Goal: Information Seeking & Learning: Learn about a topic

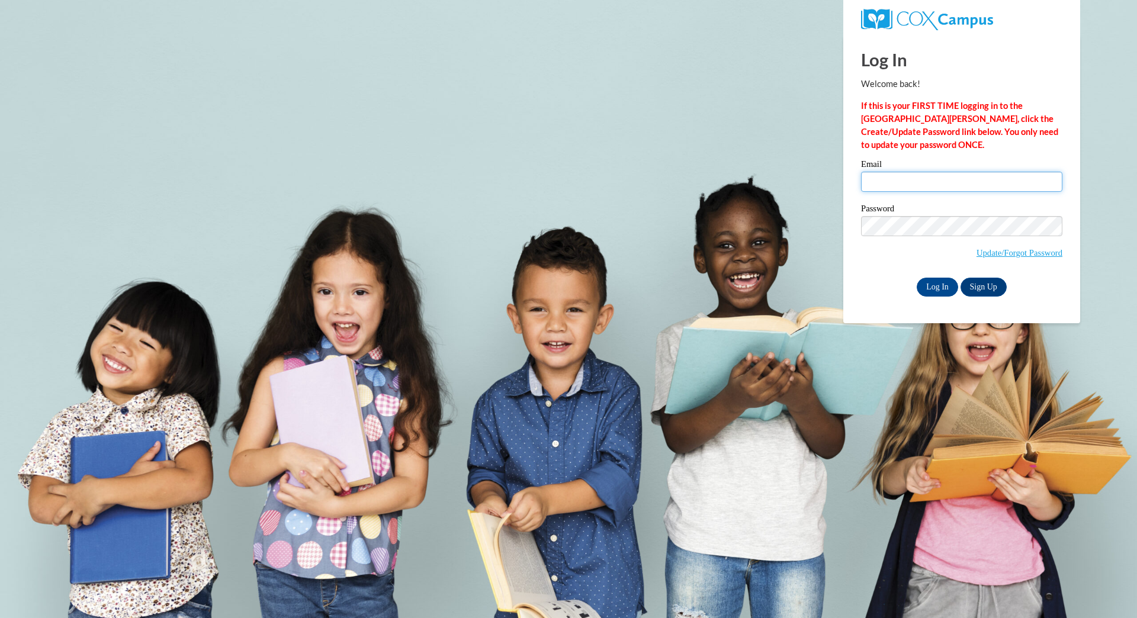
click at [868, 178] on input "Email" at bounding box center [961, 182] width 201 height 20
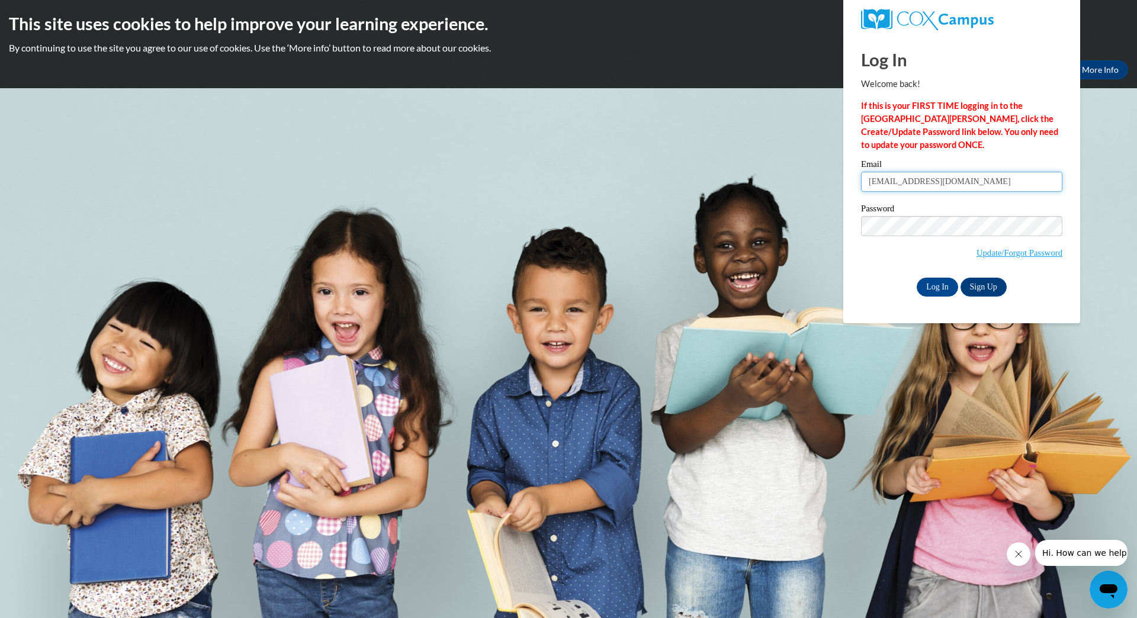
type input "lilianflorist@yahoo.com"
click at [936, 285] on input "Log In" at bounding box center [937, 287] width 41 height 19
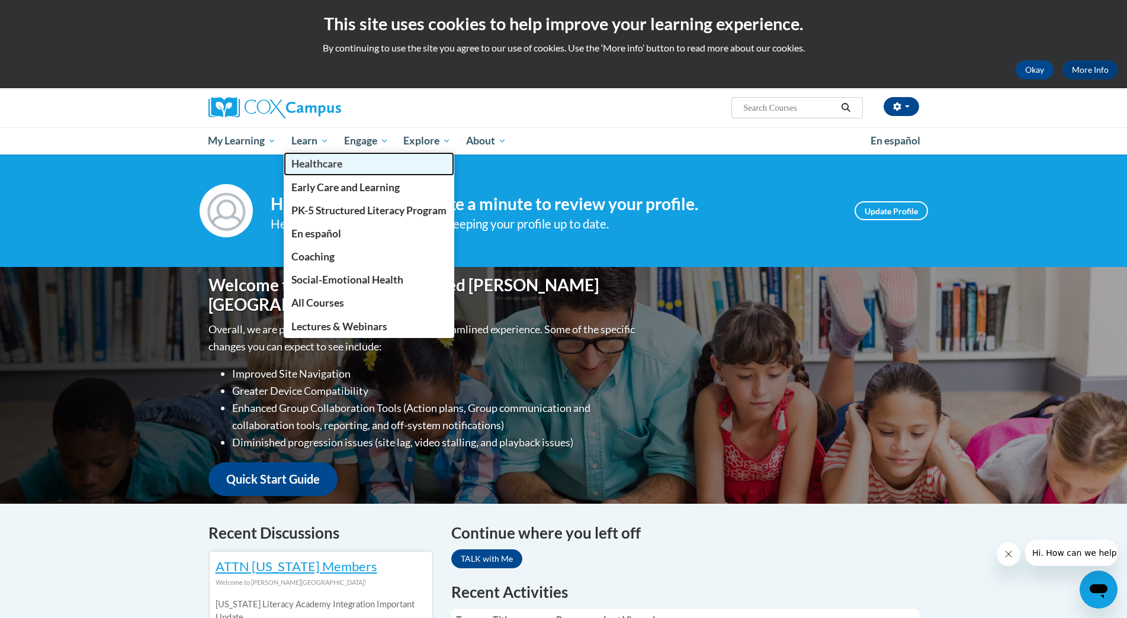
click at [321, 163] on span "Healthcare" at bounding box center [316, 164] width 51 height 12
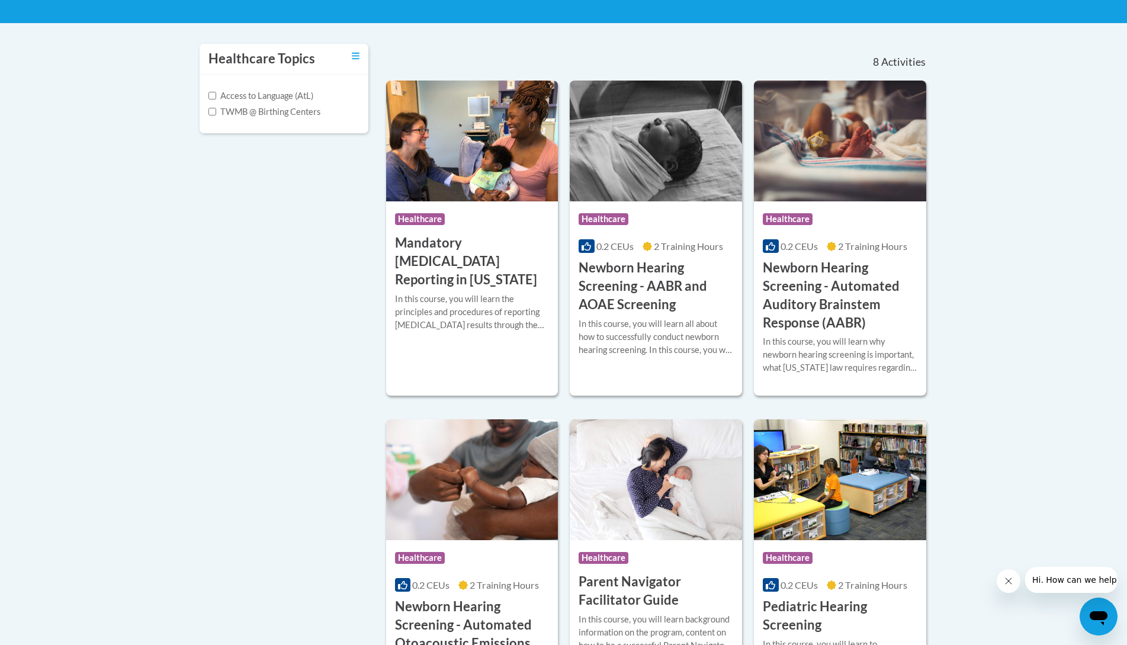
scroll to position [219, 0]
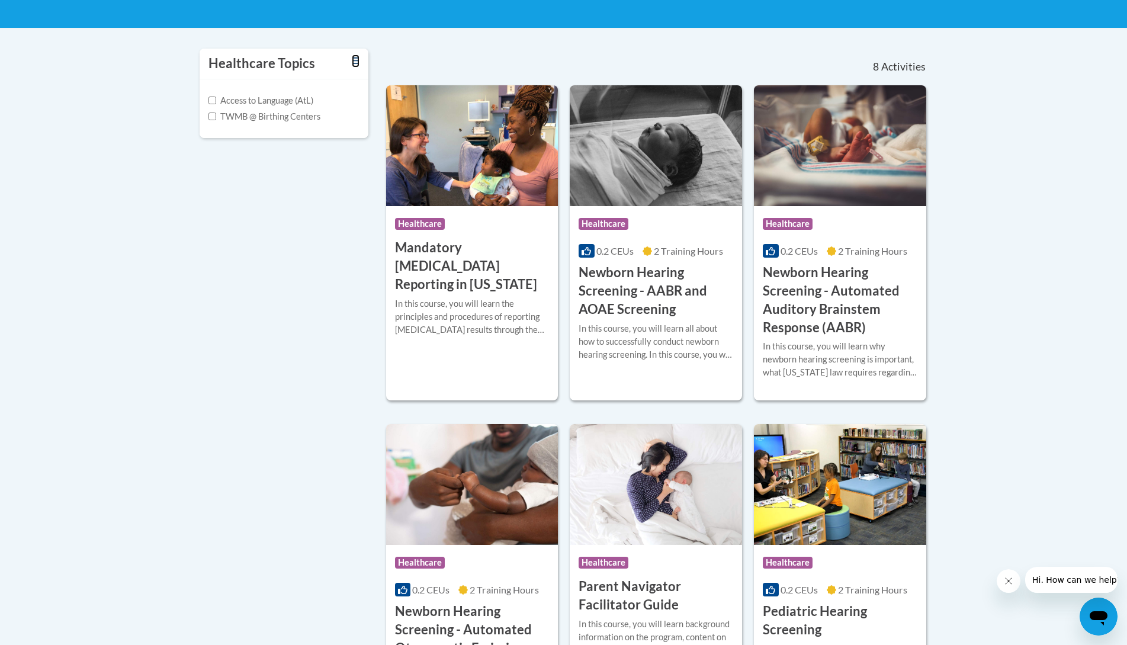
click at [355, 62] on icon "Toggle collapse" at bounding box center [356, 60] width 8 height 9
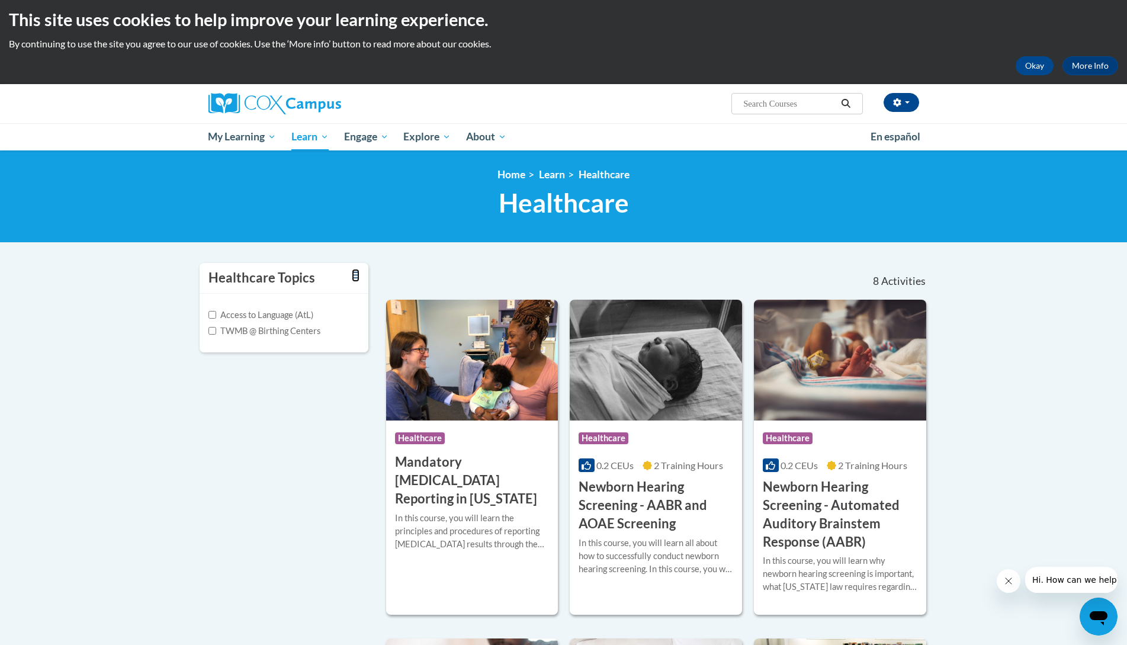
scroll to position [0, 0]
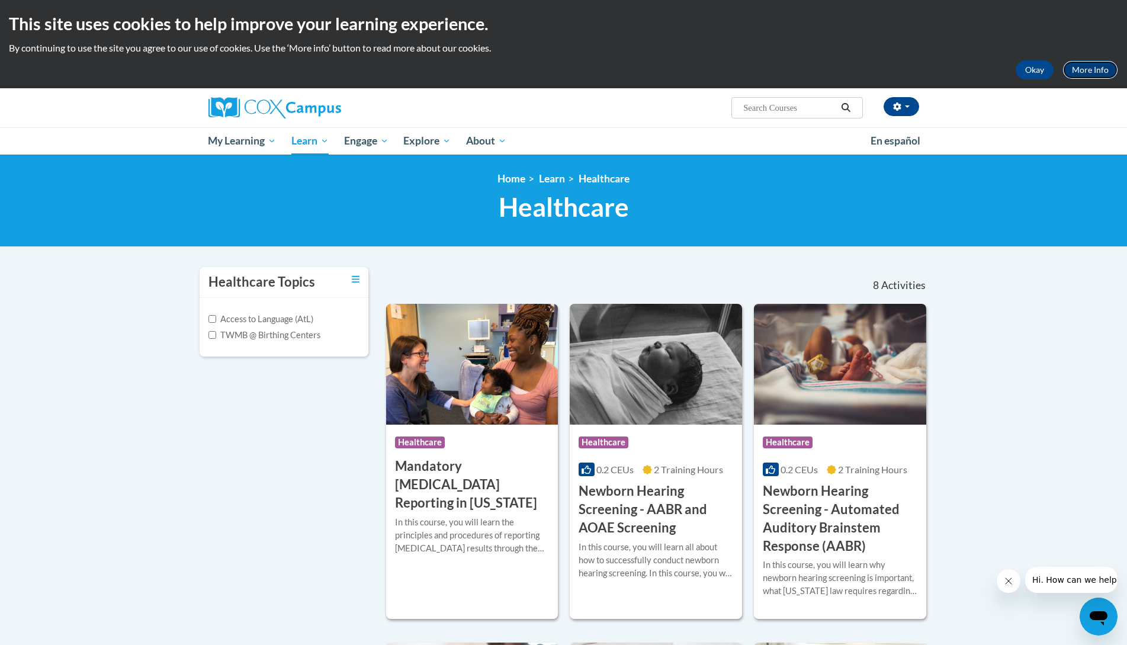
click at [1091, 70] on link "More Info" at bounding box center [1090, 69] width 56 height 19
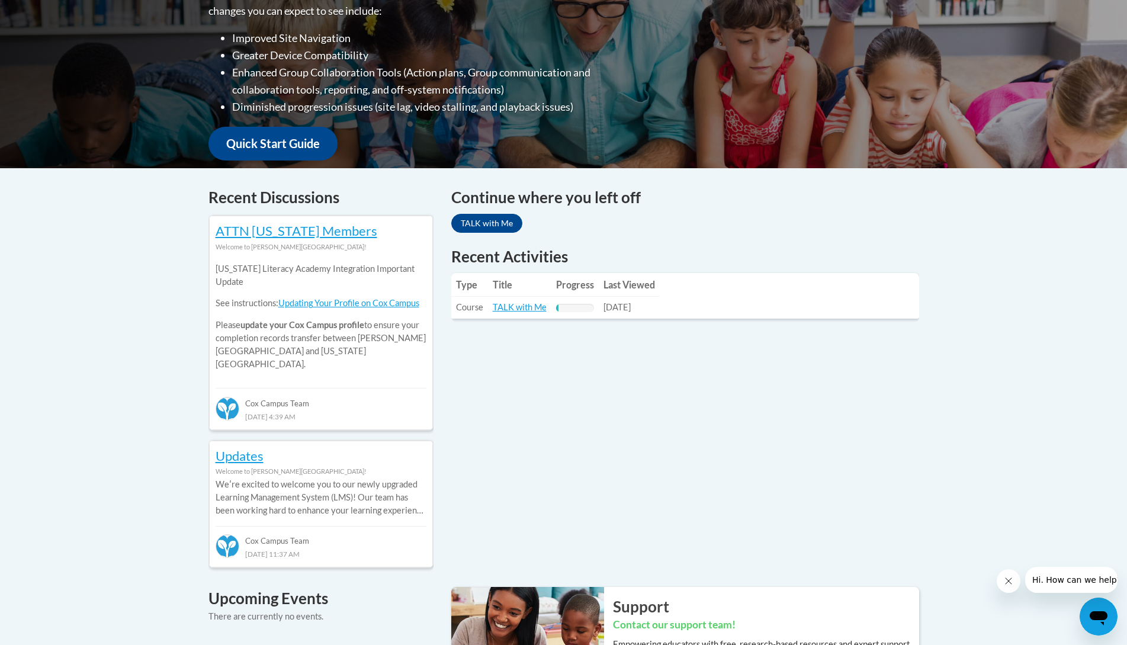
scroll to position [339, 0]
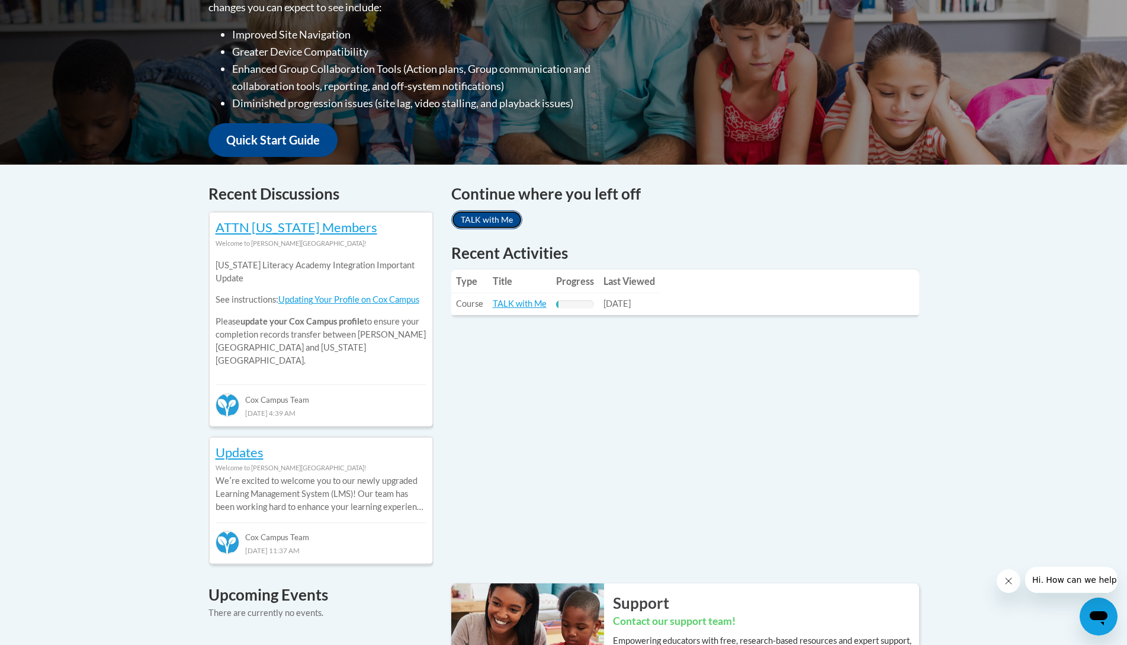
click at [499, 221] on link "TALK with Me" at bounding box center [486, 219] width 71 height 19
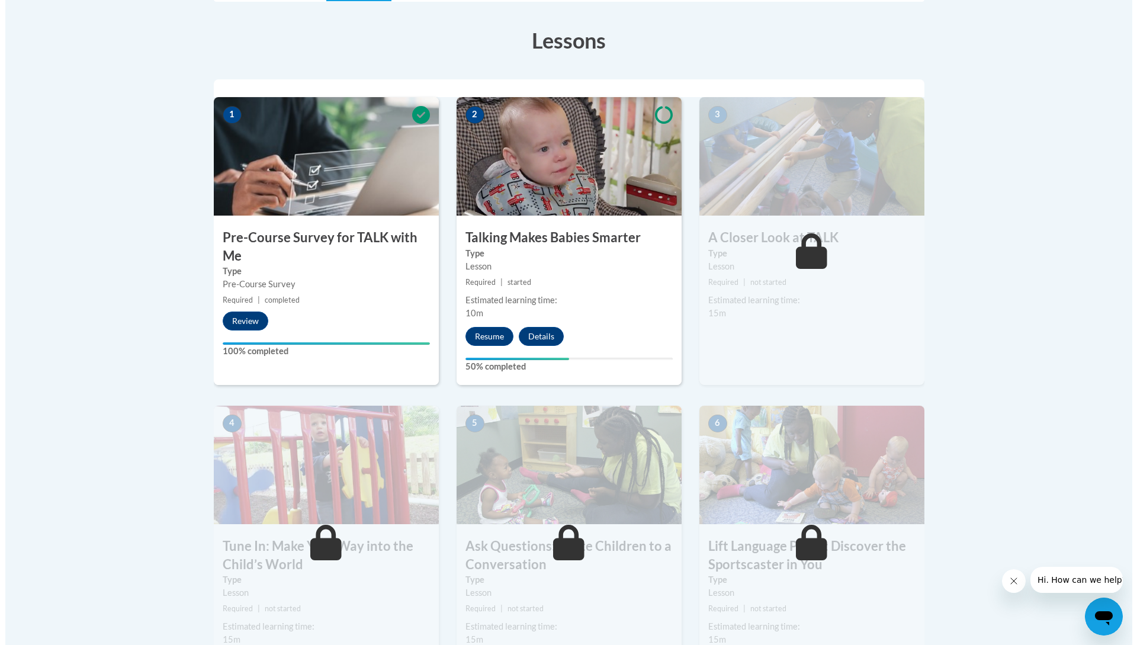
scroll to position [329, 0]
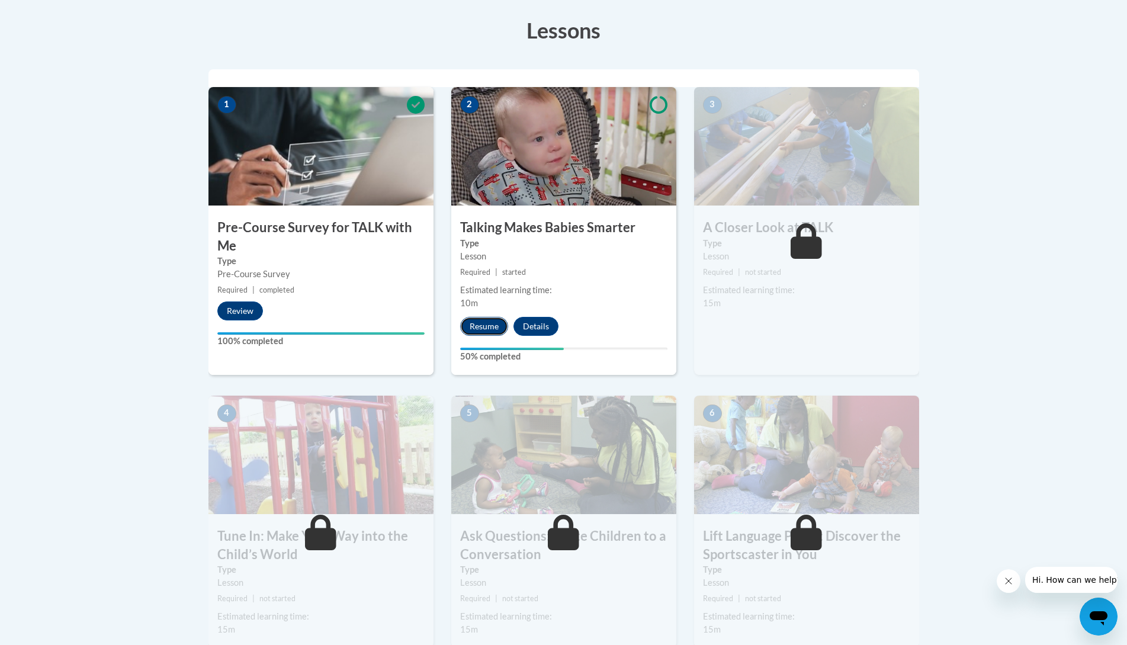
click at [486, 326] on button "Resume" at bounding box center [484, 326] width 48 height 19
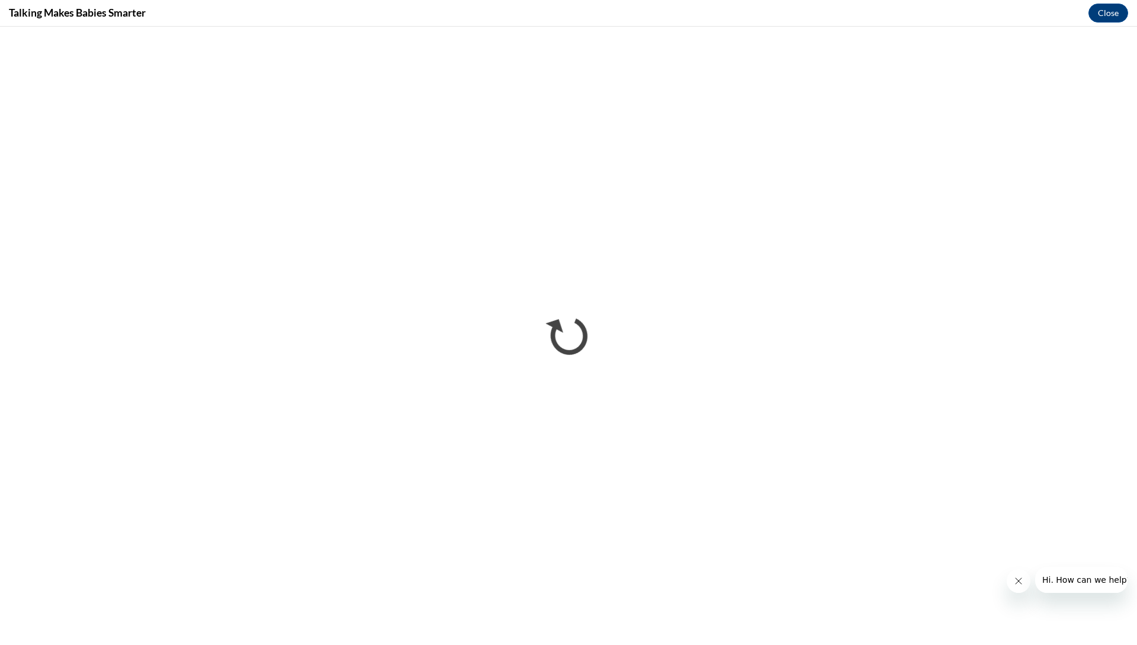
scroll to position [0, 0]
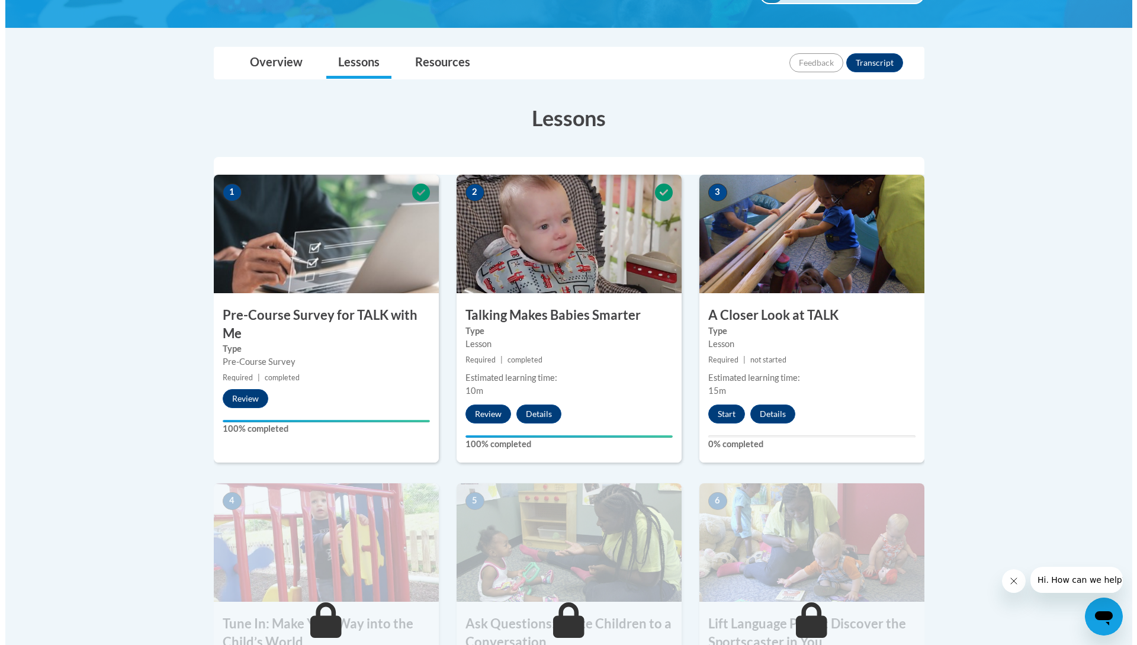
scroll to position [233, 0]
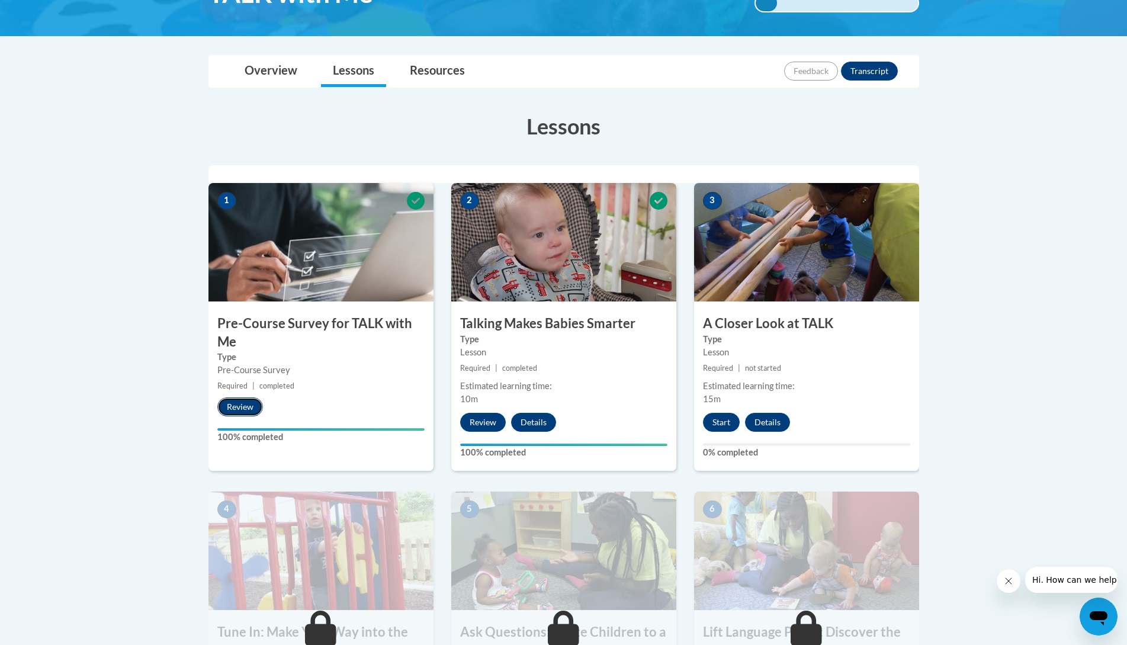
click at [238, 406] on button "Review" at bounding box center [240, 406] width 46 height 19
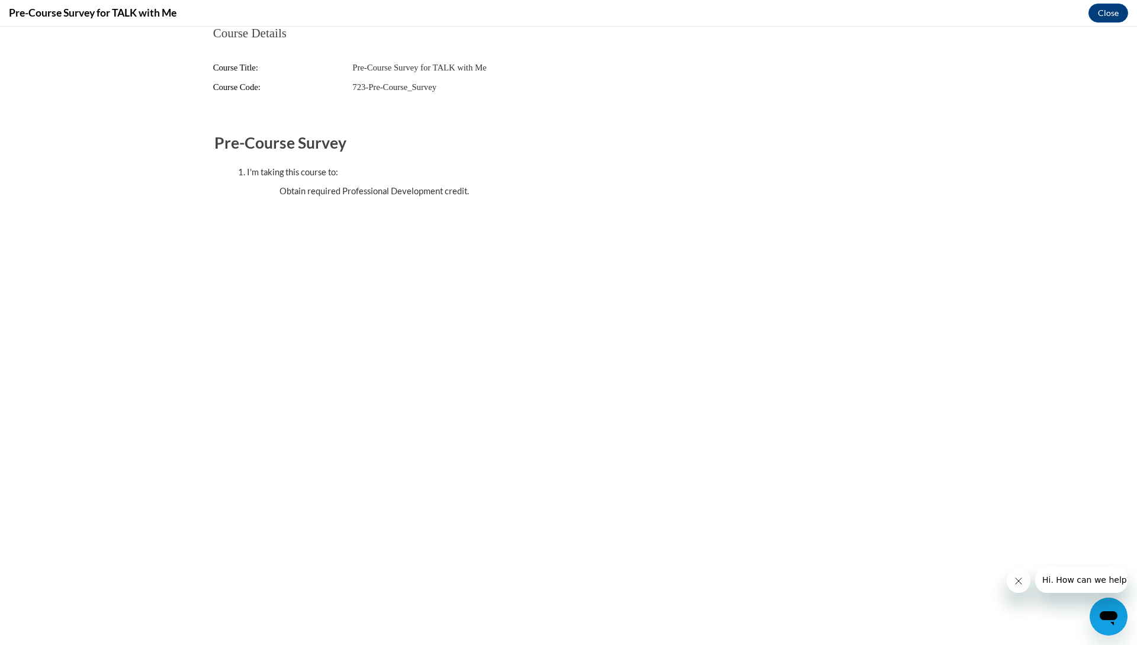
scroll to position [329, 0]
click at [1105, 15] on button "Close" at bounding box center [1108, 13] width 40 height 19
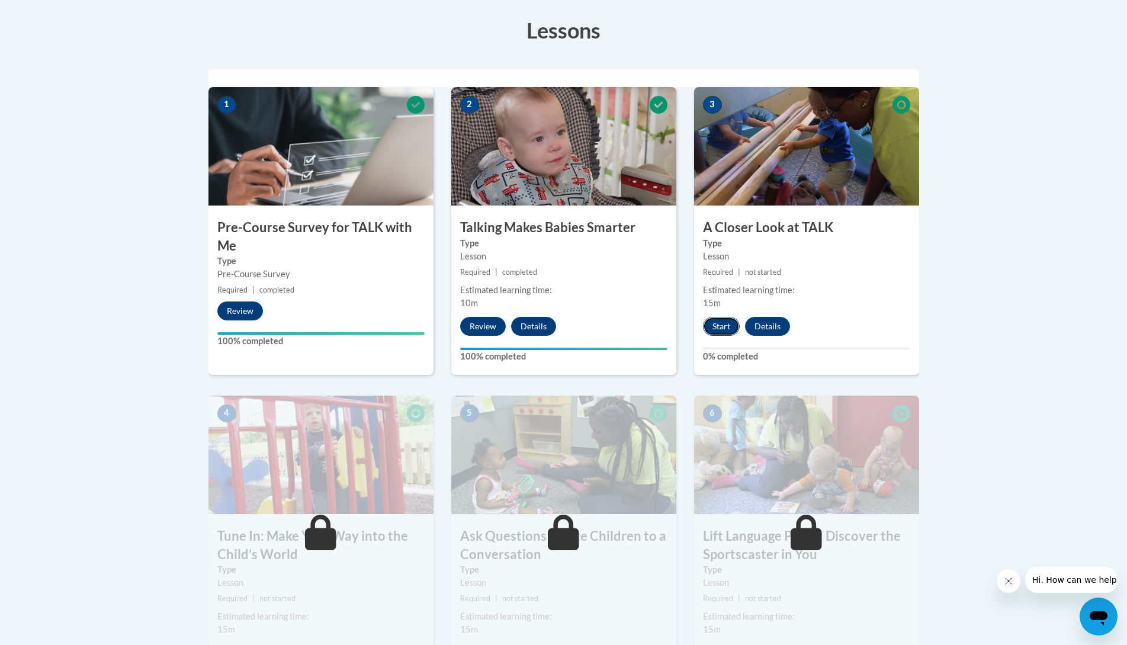
click at [723, 324] on button "Start" at bounding box center [721, 326] width 37 height 19
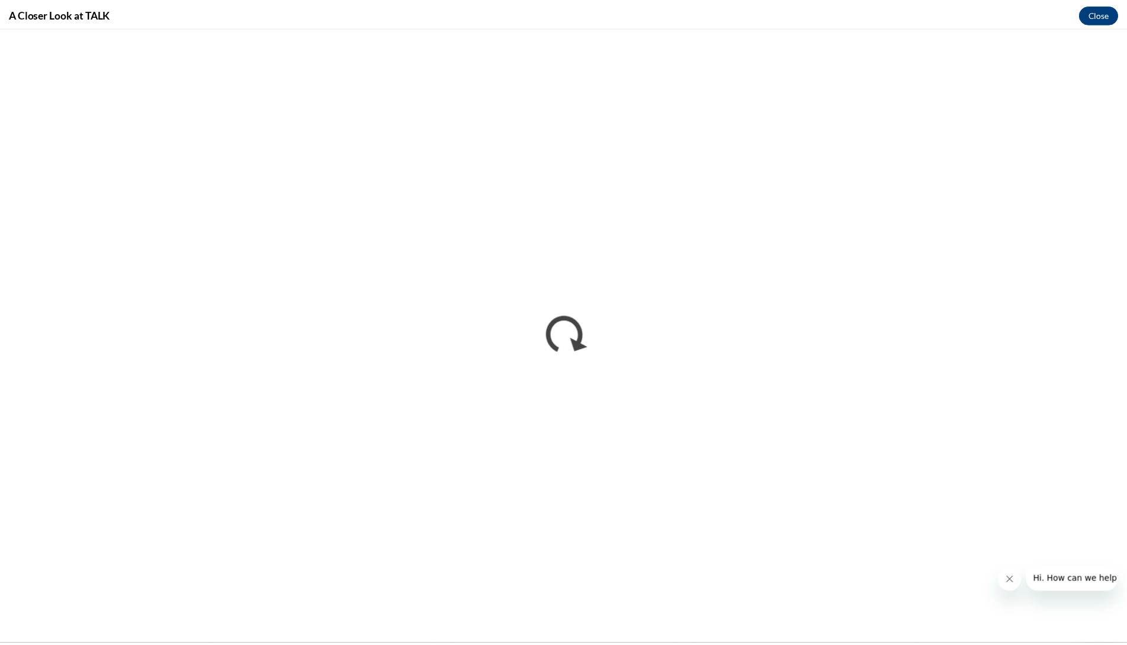
scroll to position [0, 0]
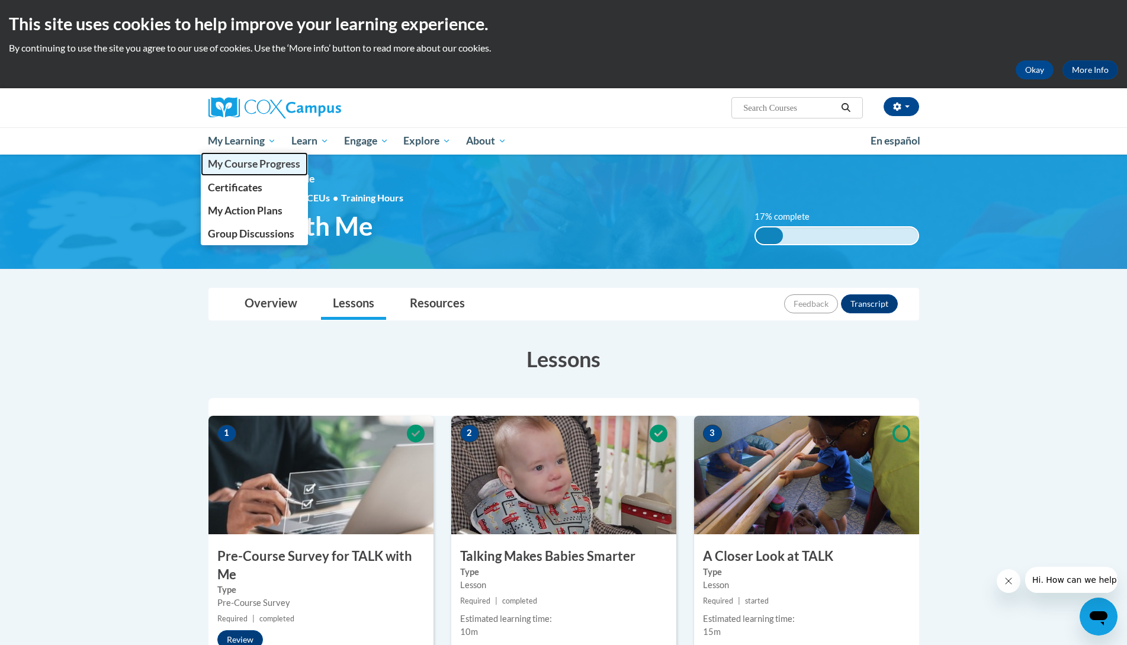
click at [227, 165] on span "My Course Progress" at bounding box center [254, 164] width 92 height 12
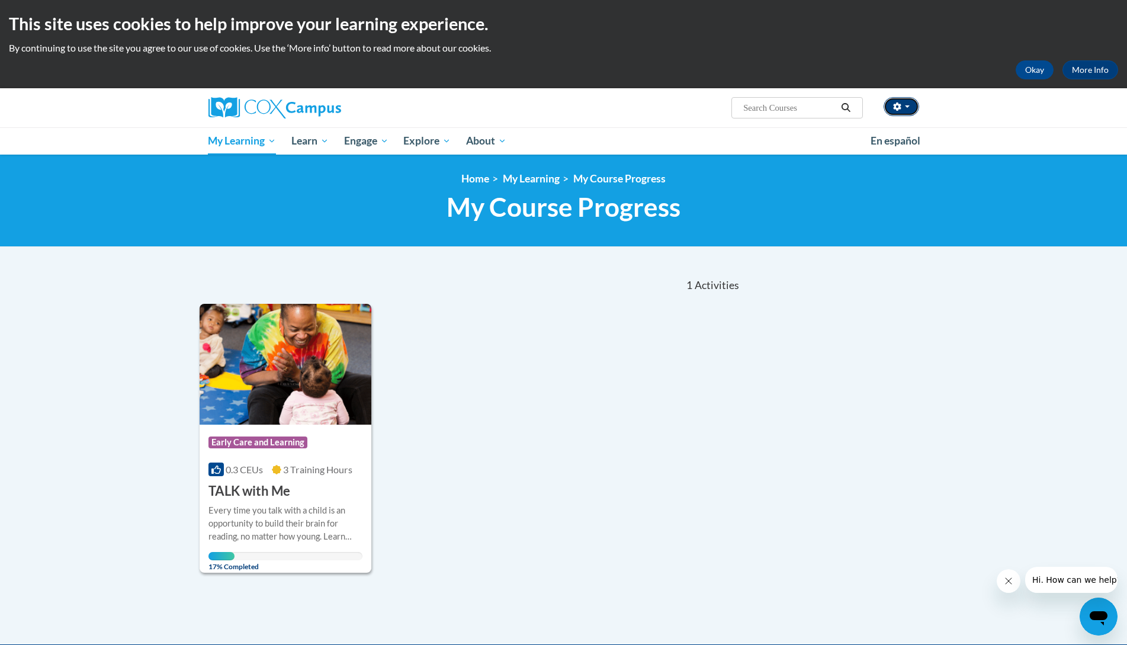
click at [901, 107] on icon "button" at bounding box center [897, 106] width 8 height 8
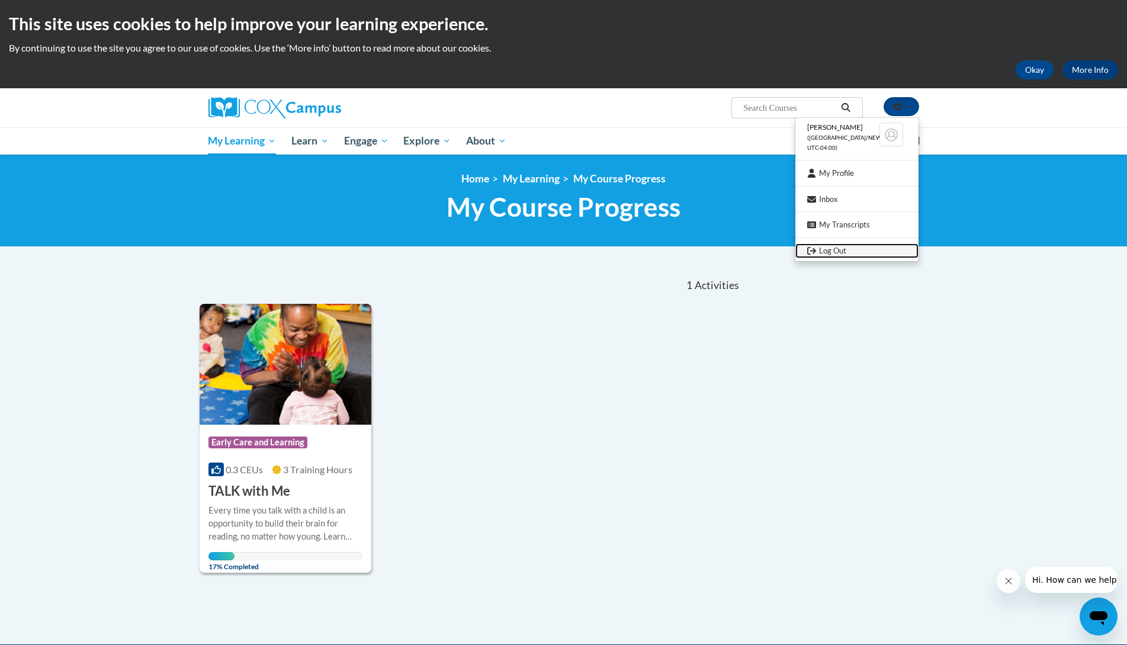
click at [826, 251] on link "Log Out" at bounding box center [856, 250] width 123 height 15
